Goal: Check status: Check status

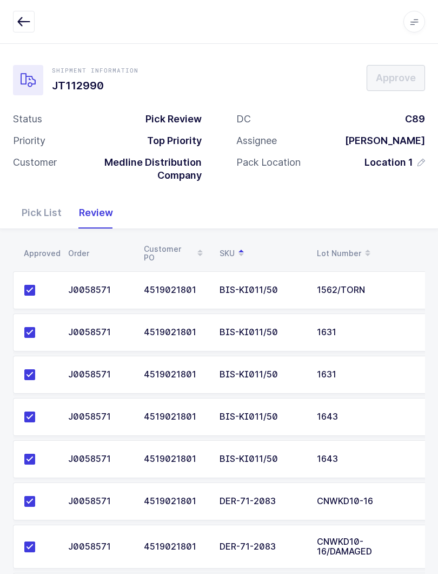
click at [22, 15] on button "button" at bounding box center [24, 22] width 22 height 22
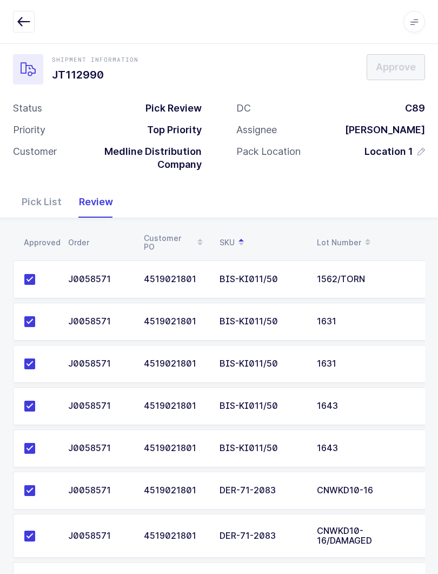
scroll to position [11, 0]
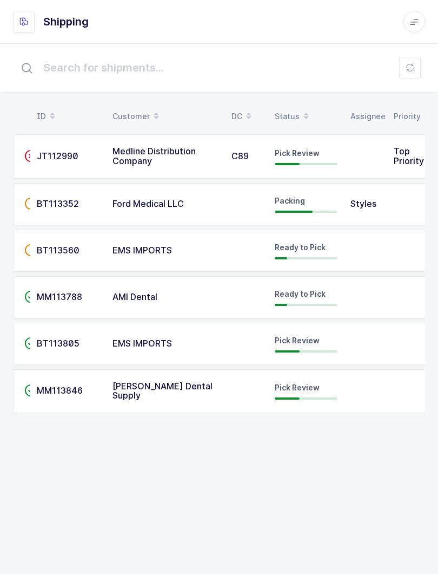
click at [284, 110] on div "Status" at bounding box center [306, 116] width 63 height 18
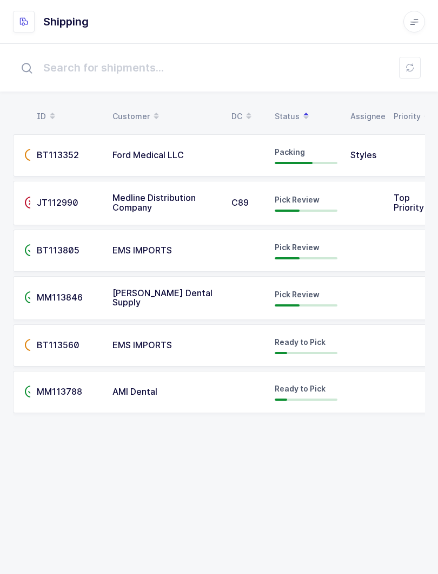
click at [405, 80] on input "text" at bounding box center [219, 67] width 412 height 35
click at [420, 84] on input "text" at bounding box center [219, 67] width 412 height 35
click at [407, 79] on input "text" at bounding box center [219, 67] width 412 height 35
click at [410, 65] on icon at bounding box center [410, 67] width 9 height 9
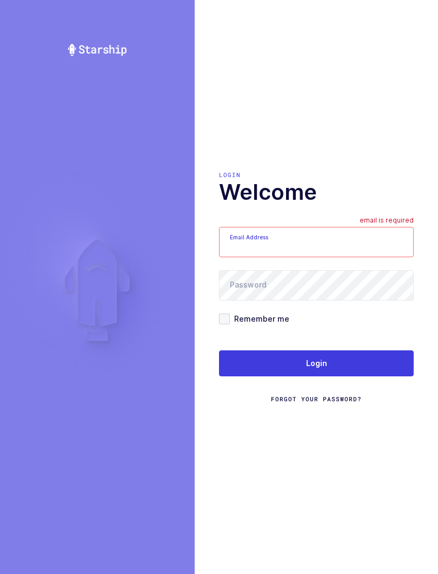
type input "mundo@janustrade.com"
click at [339, 370] on button "Login" at bounding box center [316, 363] width 195 height 26
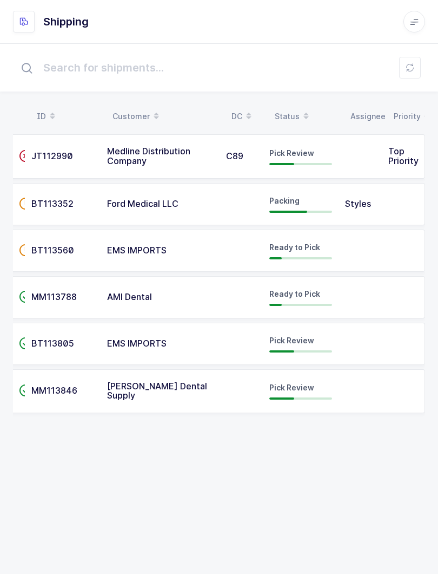
scroll to position [0, 5]
click at [290, 116] on div "Status" at bounding box center [301, 116] width 63 height 18
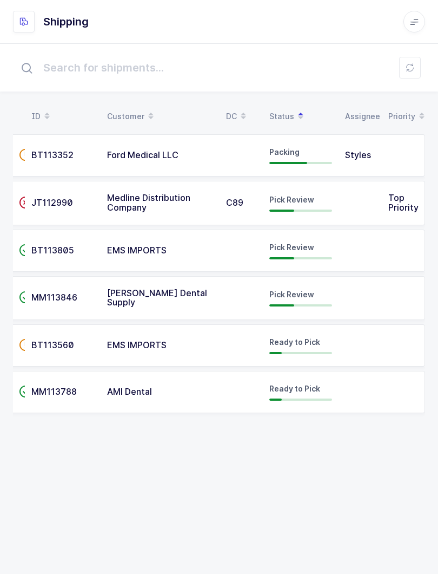
click at [314, 199] on div "Pick Review" at bounding box center [301, 202] width 63 height 17
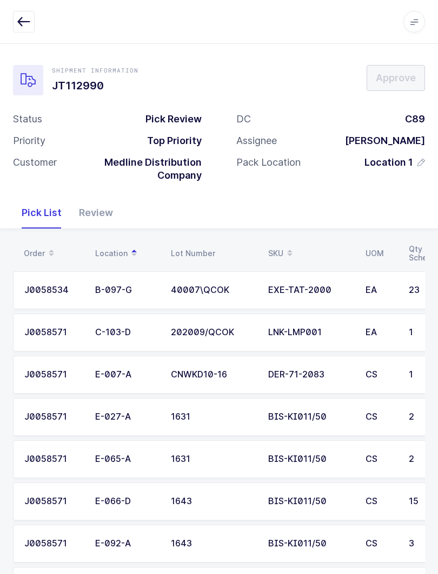
click at [26, 31] on button "button" at bounding box center [24, 22] width 22 height 22
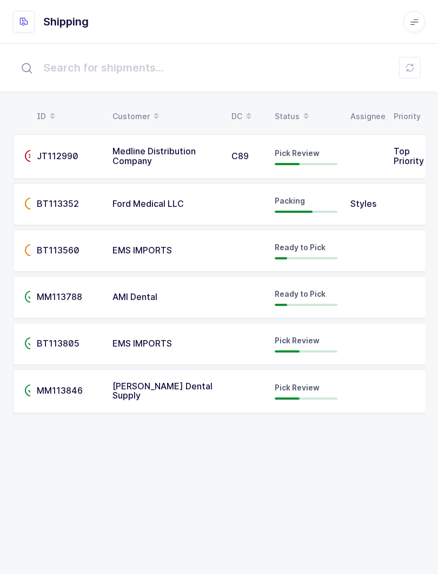
click at [294, 108] on div "Status" at bounding box center [306, 116] width 63 height 18
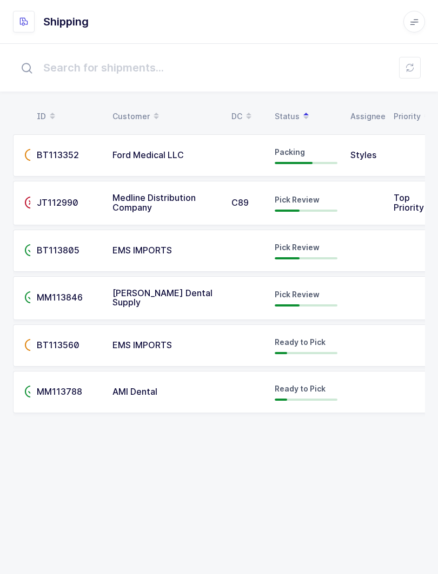
click at [197, 259] on td "EMS IMPORTS" at bounding box center [165, 250] width 119 height 42
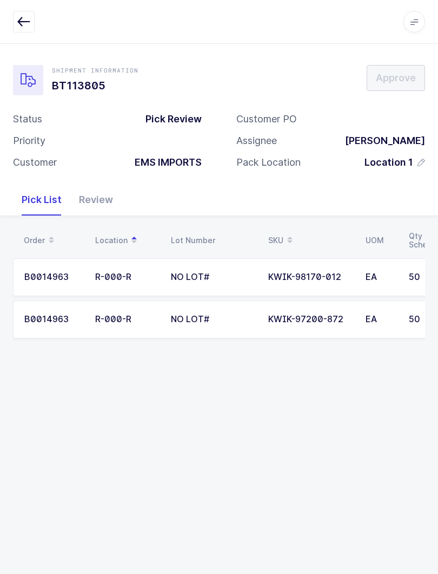
click at [31, 28] on button "button" at bounding box center [24, 22] width 22 height 22
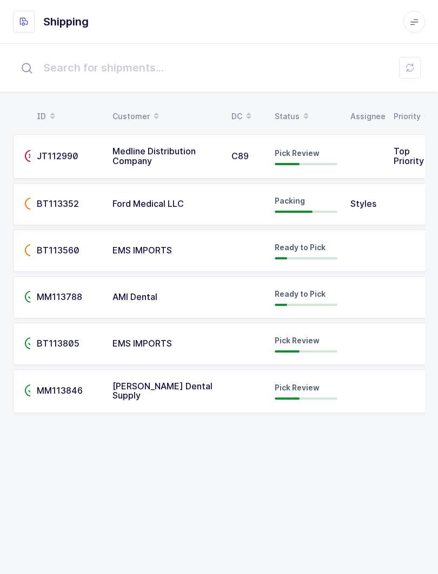
click at [303, 395] on div "Pick Review" at bounding box center [306, 390] width 63 height 17
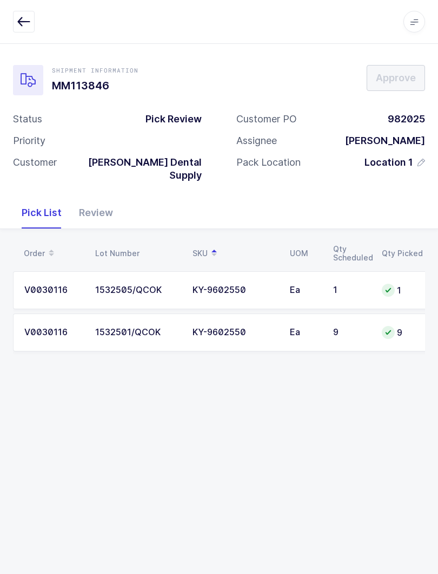
click at [90, 213] on div "Review" at bounding box center [95, 212] width 51 height 31
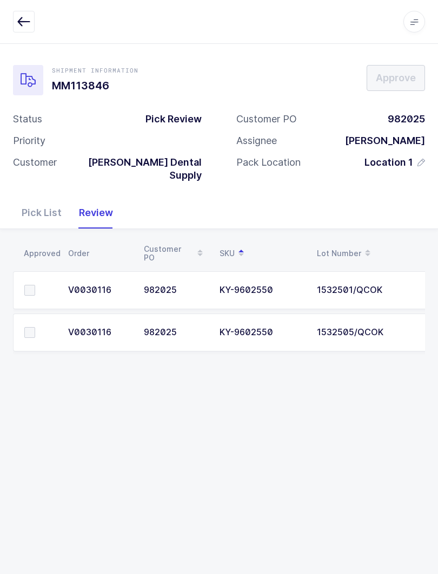
click at [38, 285] on label at bounding box center [39, 290] width 31 height 11
click at [35, 285] on input "checkbox" at bounding box center [35, 285] width 0 height 0
click at [33, 313] on td at bounding box center [37, 332] width 49 height 38
click at [31, 327] on span at bounding box center [29, 332] width 11 height 11
click at [35, 327] on input "checkbox" at bounding box center [35, 327] width 0 height 0
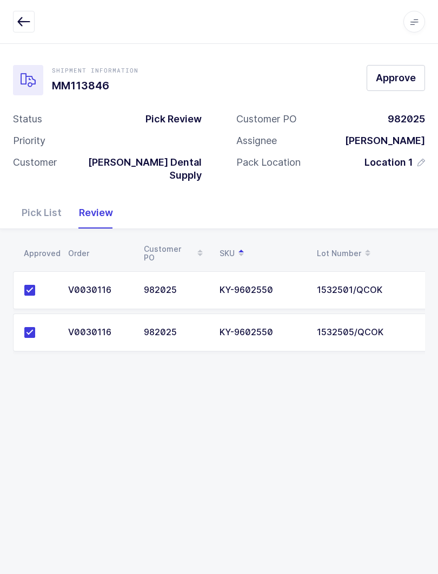
scroll to position [11, 0]
click at [403, 71] on span "Approve" at bounding box center [396, 78] width 40 height 14
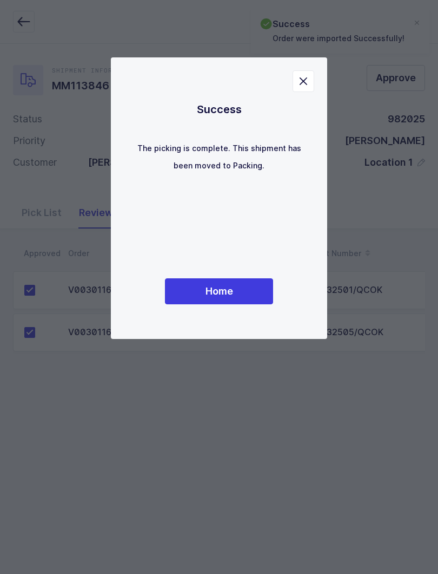
click at [247, 283] on button "Home" at bounding box center [219, 291] width 108 height 26
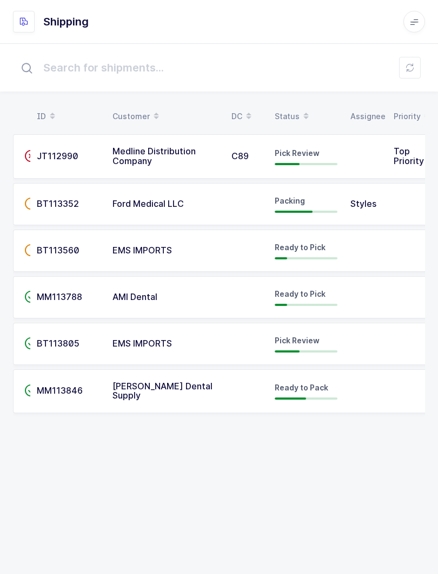
click at [294, 107] on div "Status" at bounding box center [306, 116] width 63 height 18
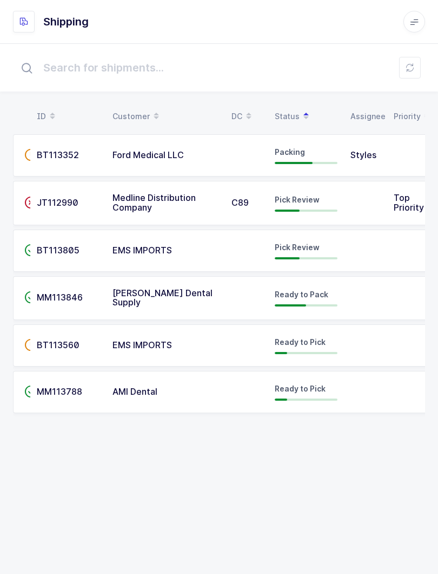
click at [284, 195] on span "Pick Review" at bounding box center [297, 199] width 45 height 9
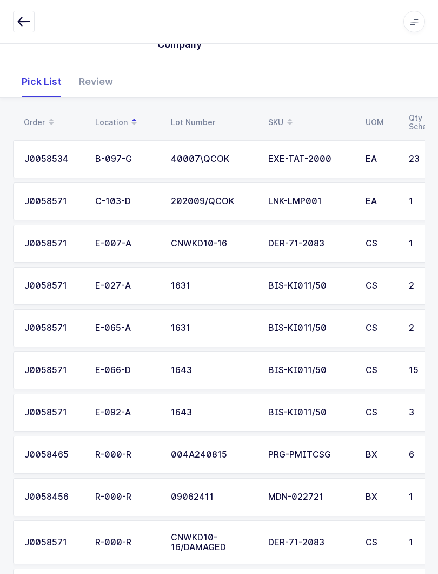
scroll to position [271, 0]
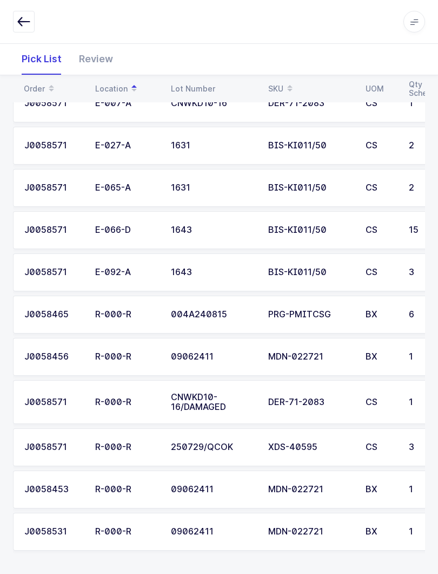
click at [95, 58] on div "Review" at bounding box center [95, 58] width 51 height 31
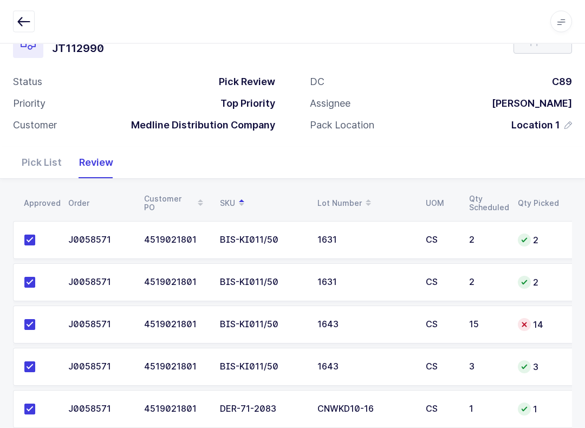
scroll to position [0, 0]
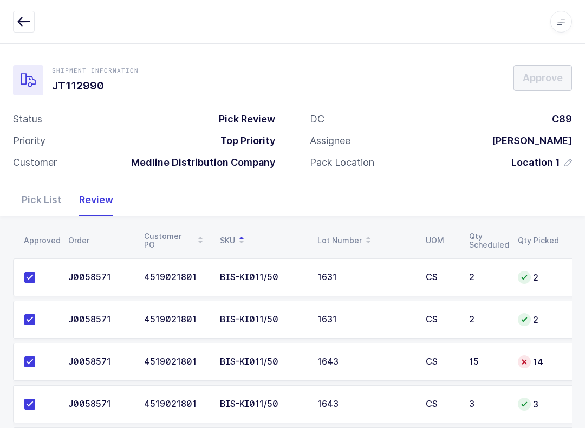
click at [47, 207] on div "Pick List" at bounding box center [41, 199] width 57 height 31
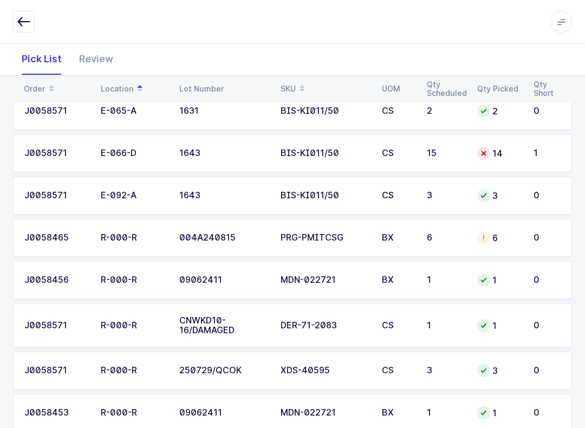
scroll to position [317, 0]
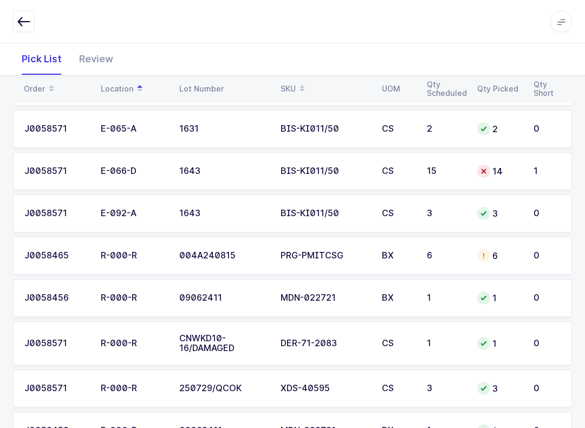
click at [438, 169] on div "14" at bounding box center [498, 171] width 43 height 13
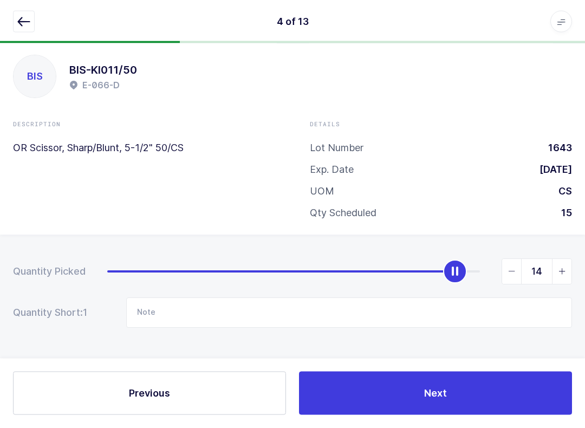
scroll to position [11, 0]
click at [438, 272] on span "slider between 0 and 15" at bounding box center [561, 271] width 19 height 25
type input "15"
click at [21, 13] on button "button" at bounding box center [24, 22] width 22 height 22
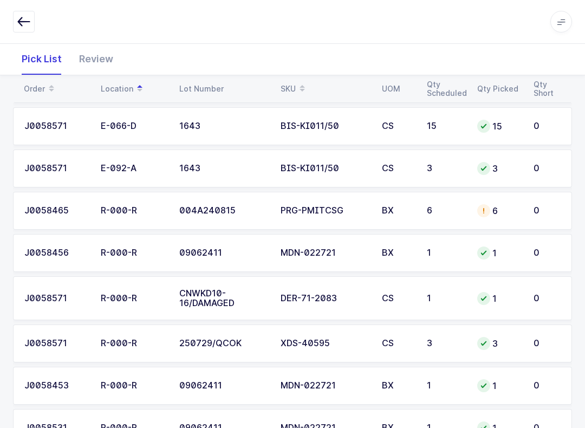
click at [438, 215] on td "6" at bounding box center [498, 211] width 56 height 38
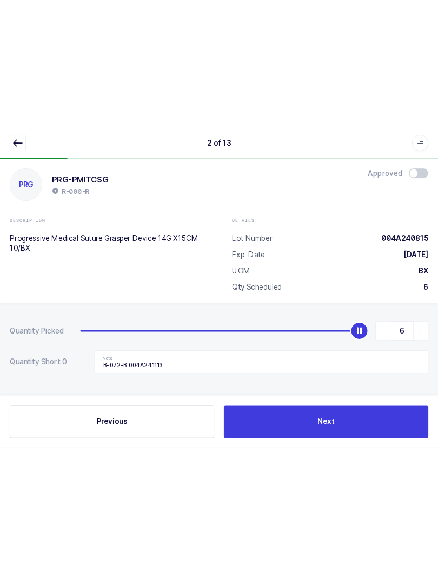
scroll to position [0, 0]
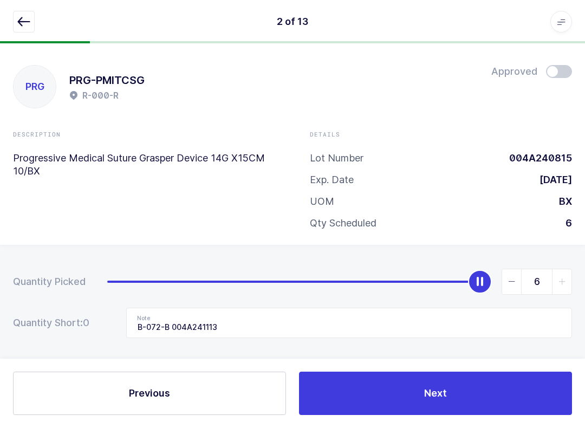
click at [25, 17] on icon "button" at bounding box center [23, 21] width 13 height 13
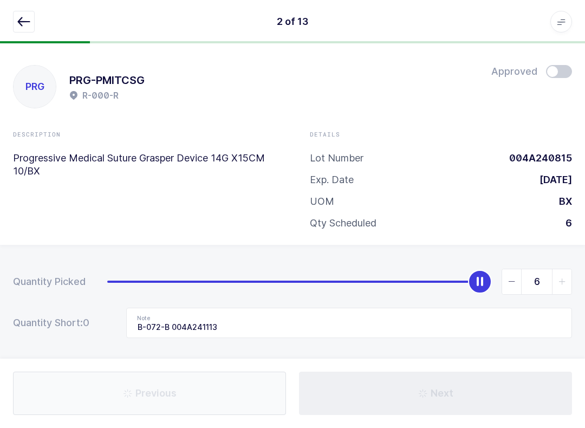
click at [25, 28] on button "button" at bounding box center [24, 22] width 22 height 22
click at [27, 19] on icon "button" at bounding box center [23, 21] width 13 height 13
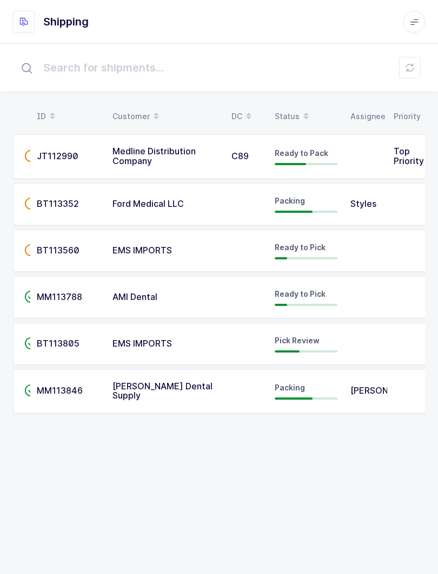
click at [304, 108] on span at bounding box center [306, 116] width 13 height 18
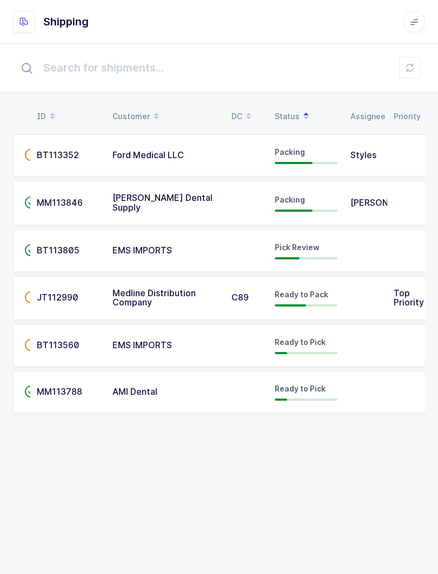
click at [324, 246] on div "Pick Review" at bounding box center [306, 250] width 63 height 17
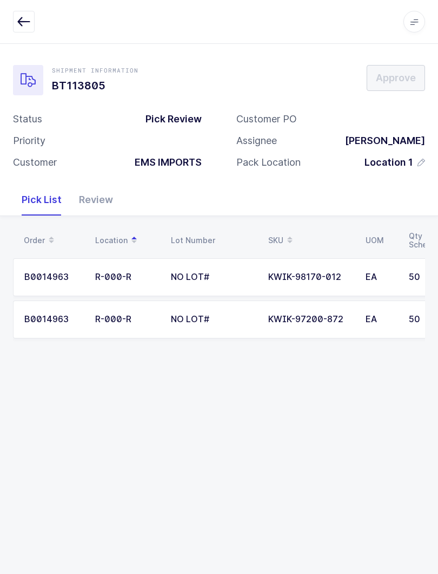
click at [28, 23] on icon "button" at bounding box center [23, 21] width 13 height 13
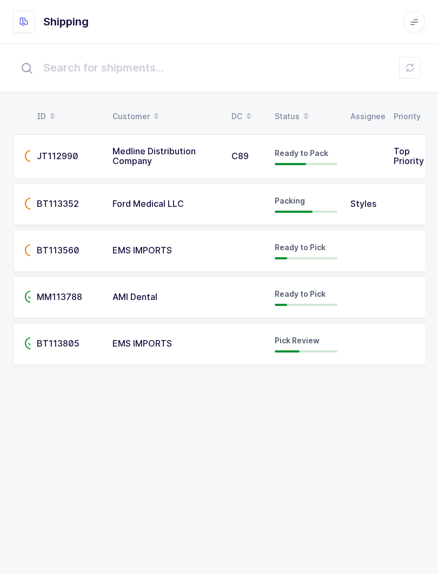
click at [300, 122] on span at bounding box center [306, 116] width 13 height 18
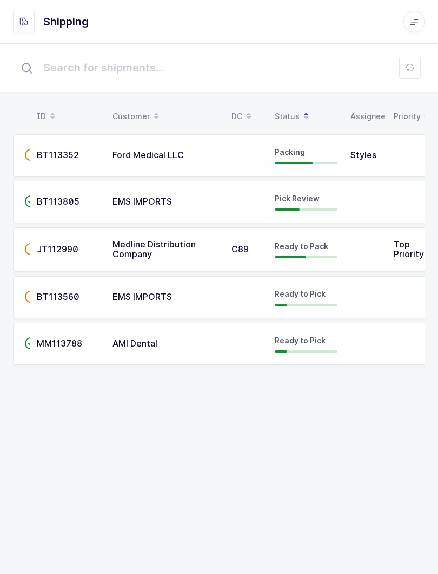
click at [307, 206] on div "Pick Review" at bounding box center [306, 201] width 63 height 17
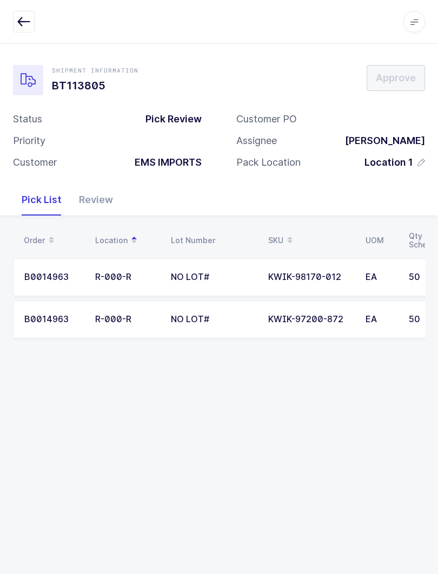
click at [23, 31] on button "button" at bounding box center [24, 22] width 22 height 22
